Goal: Information Seeking & Learning: Check status

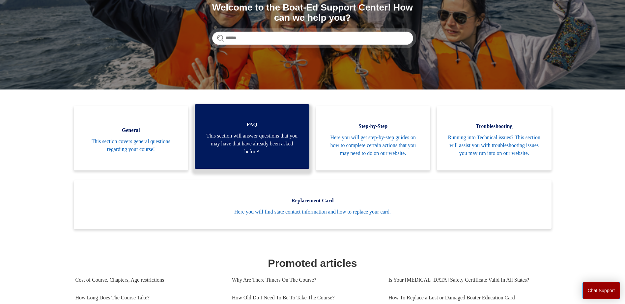
scroll to position [99, 0]
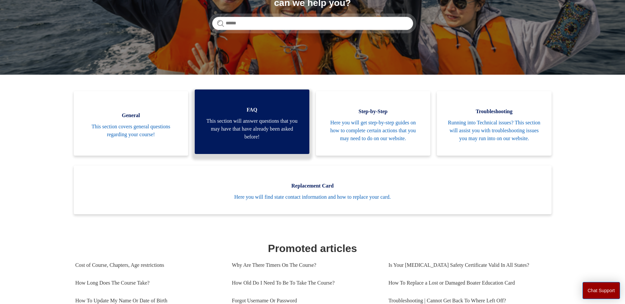
click at [248, 113] on span "FAQ" at bounding box center [251, 110] width 95 height 8
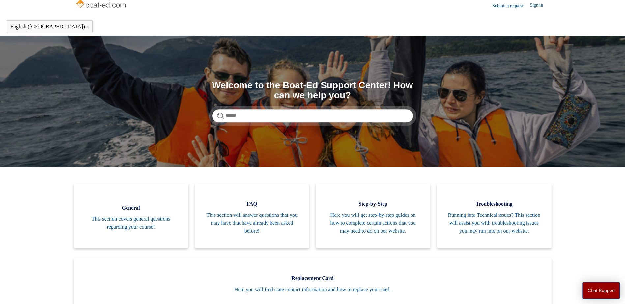
scroll to position [0, 0]
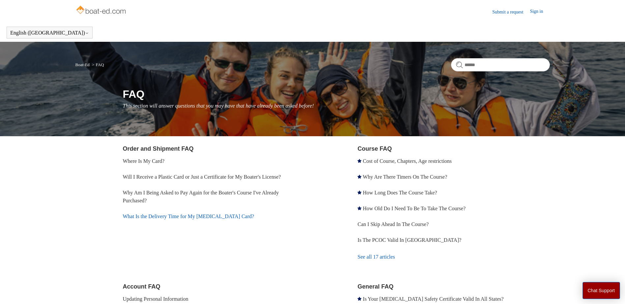
click at [170, 217] on link "What Is the Delivery Time for My Boating Card?" at bounding box center [188, 217] width 131 height 6
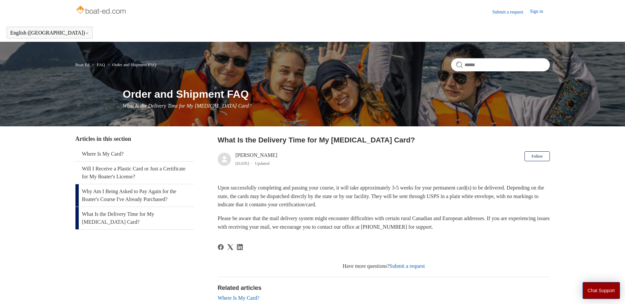
click at [121, 191] on link "Why Am I Being Asked to Pay Again for the Boater's Course I've Already Purchase…" at bounding box center [134, 195] width 119 height 22
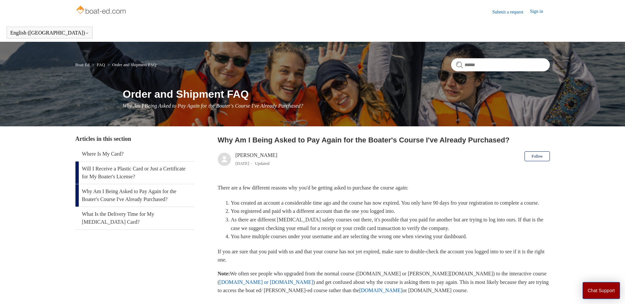
click at [111, 175] on link "Will I Receive a Plastic Card or Just a Certificate for My Boater's License?" at bounding box center [134, 173] width 119 height 22
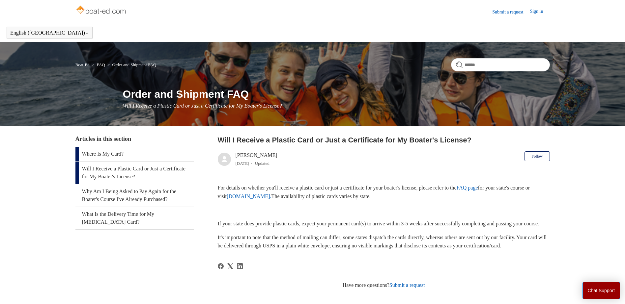
click at [108, 153] on link "Where Is My Card?" at bounding box center [134, 154] width 119 height 14
